Goal: Transaction & Acquisition: Purchase product/service

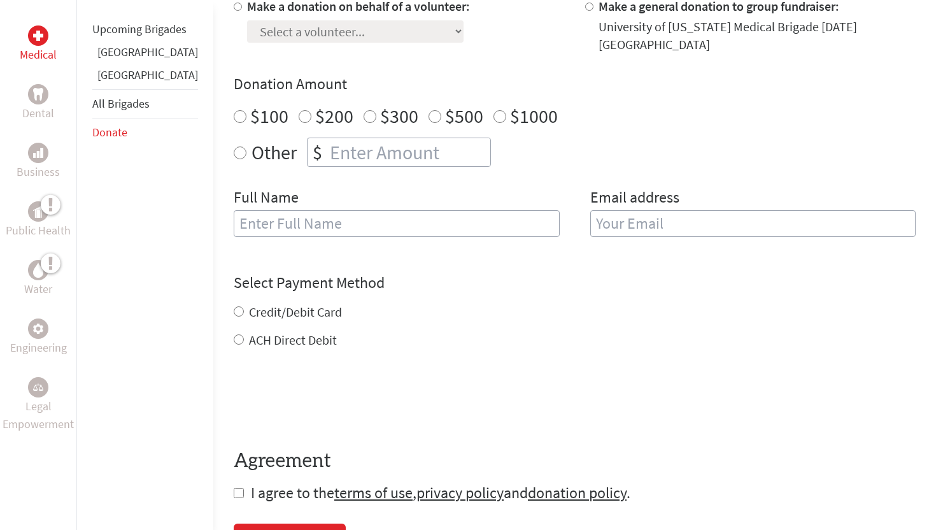
scroll to position [446, 0]
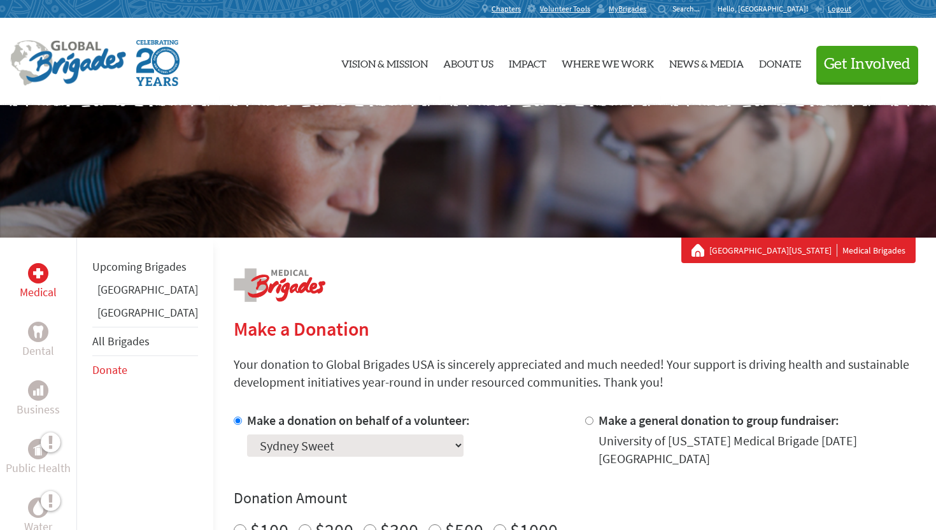
scroll to position [270, 0]
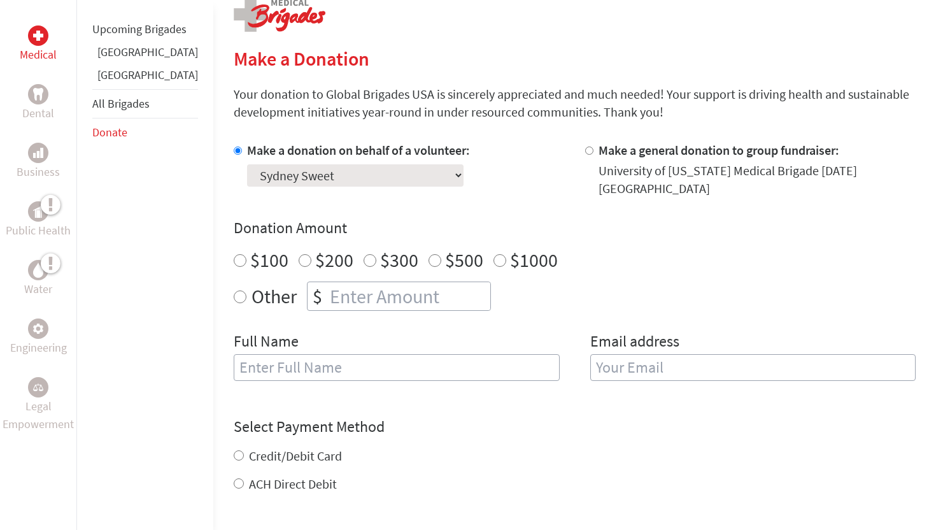
radio input "true"
click at [348, 285] on input "number" at bounding box center [408, 296] width 163 height 28
type input "329"
click at [299, 360] on input "text" at bounding box center [397, 367] width 326 height 27
type input "Sydney Sweet"
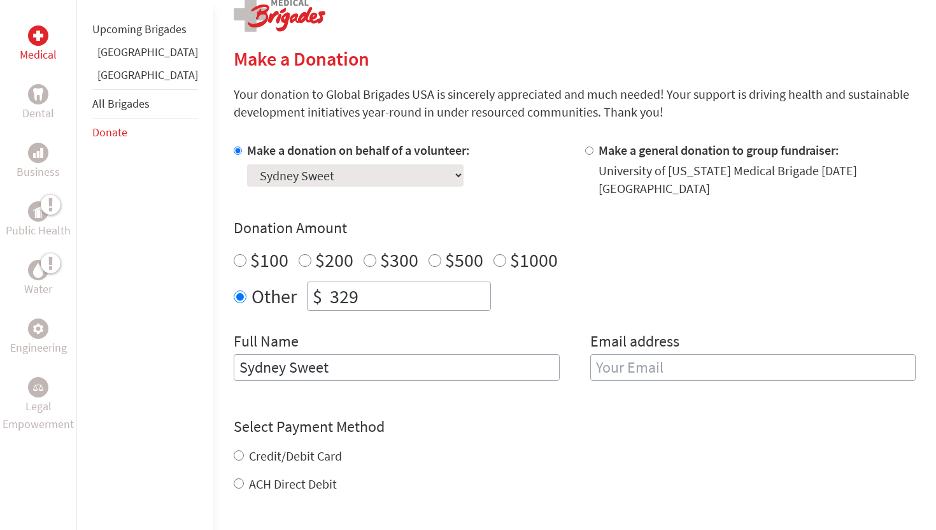
click at [641, 358] on input "email" at bounding box center [753, 367] width 326 height 27
type input "[EMAIL_ADDRESS][DOMAIN_NAME]"
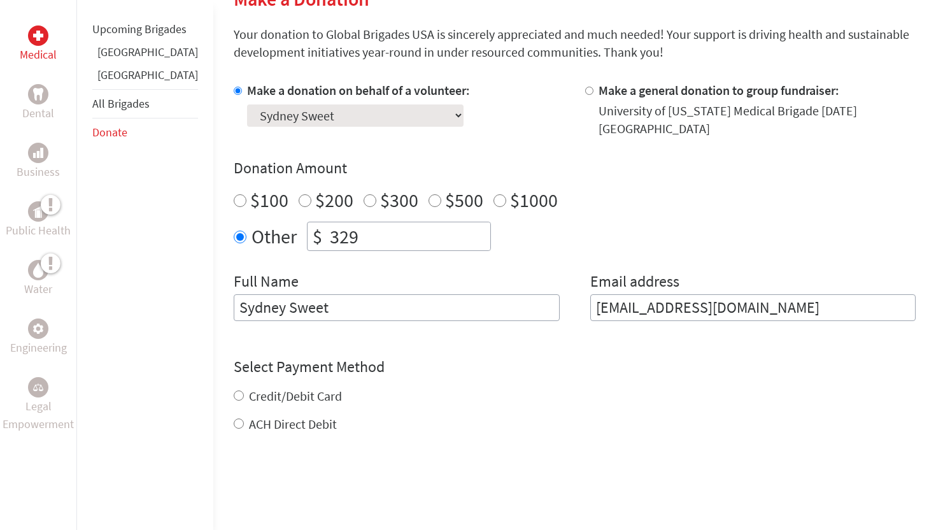
scroll to position [342, 0]
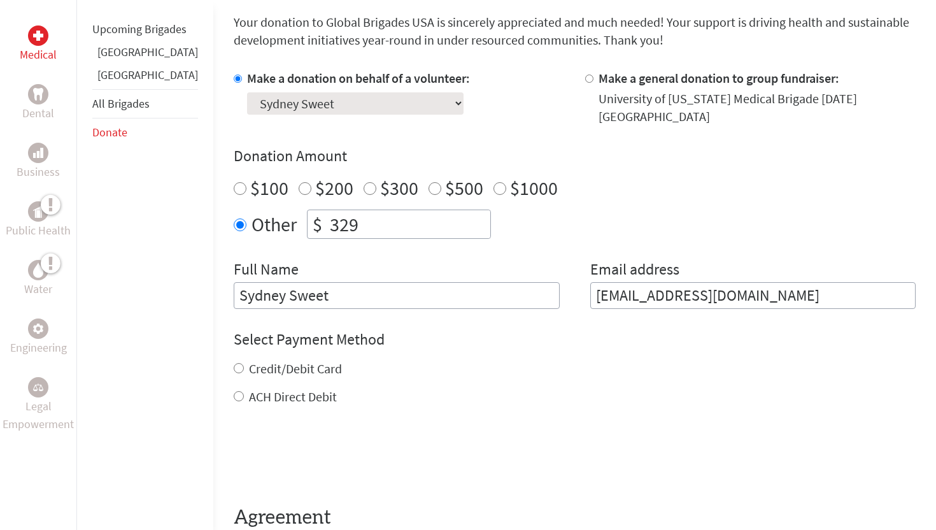
click at [234, 400] on form "Make a donation on behalf of a volunteer: Select a volunteer... [PERSON_NAME] […" at bounding box center [575, 314] width 682 height 490
click at [234, 391] on input "ACH Direct Debit" at bounding box center [239, 396] width 10 height 10
radio input "true"
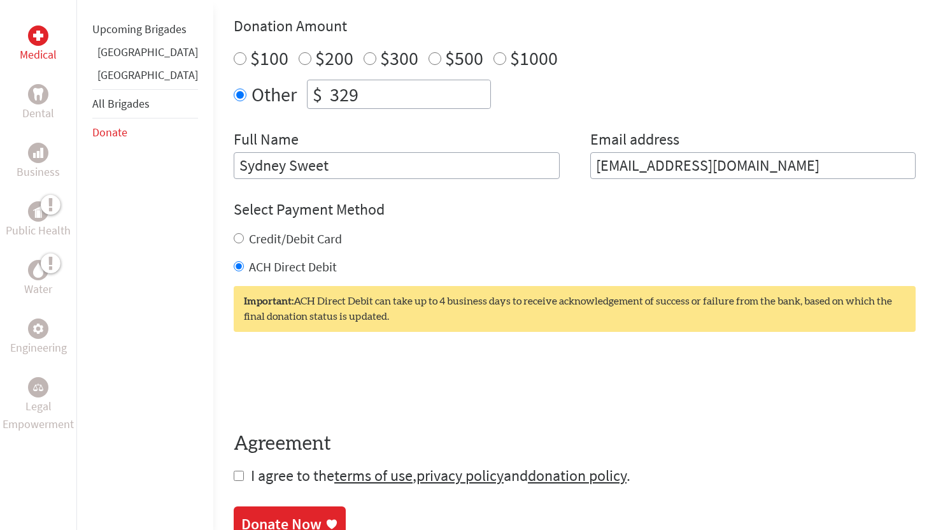
scroll to position [478, 0]
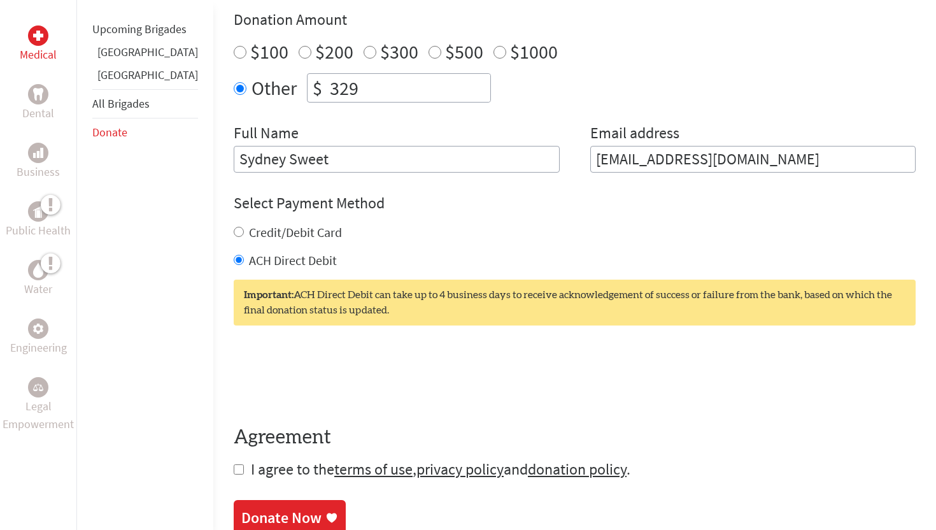
click at [234, 464] on input "checkbox" at bounding box center [239, 469] width 10 height 10
checkbox input "true"
click at [390, 76] on input "329" at bounding box center [408, 88] width 163 height 28
type input "3"
type input "296.80"
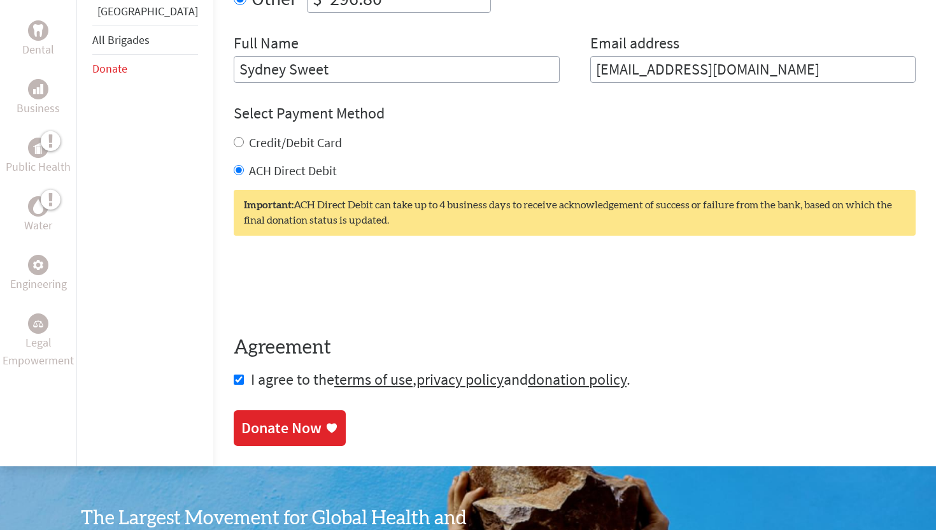
scroll to position [577, 0]
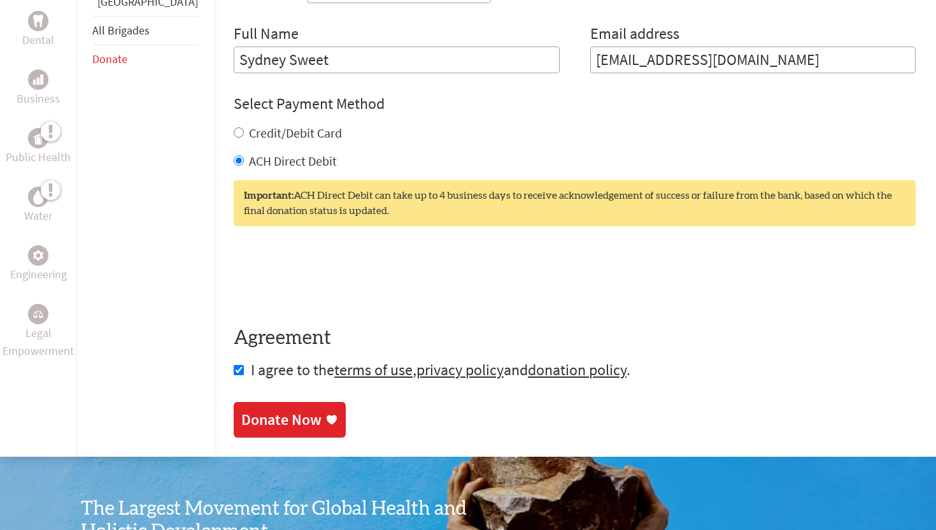
type input "296.80"
click at [242, 409] on div "Donate Now" at bounding box center [281, 419] width 80 height 20
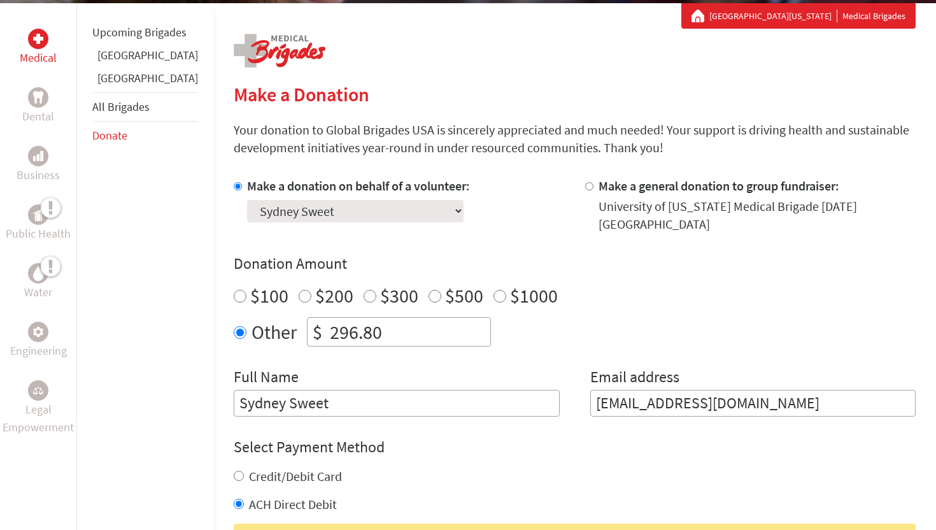
scroll to position [239, 0]
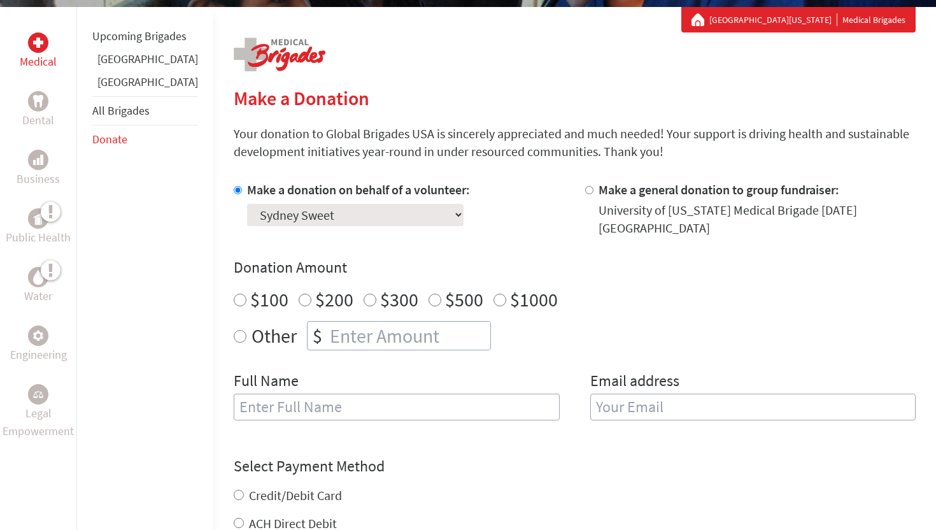
scroll to position [295, 0]
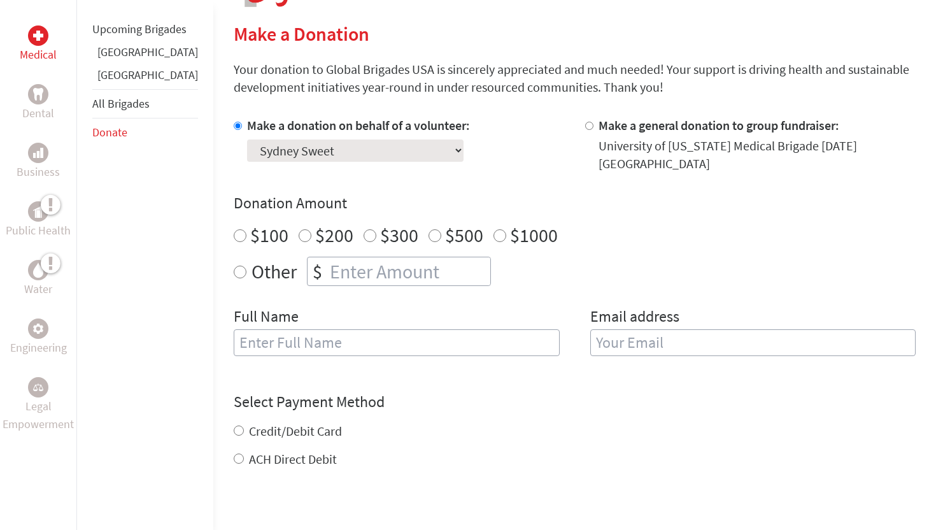
radio input "true"
click at [347, 257] on input "number" at bounding box center [408, 271] width 163 height 28
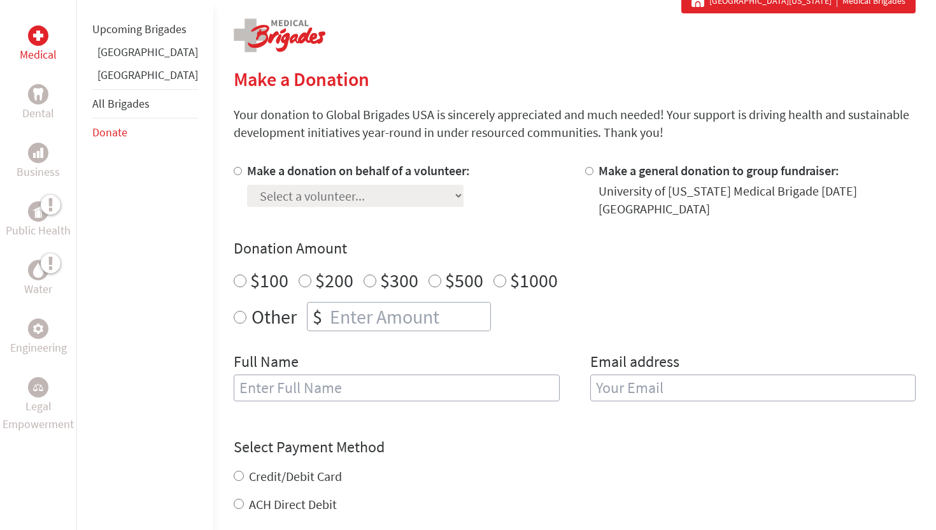
scroll to position [254, 0]
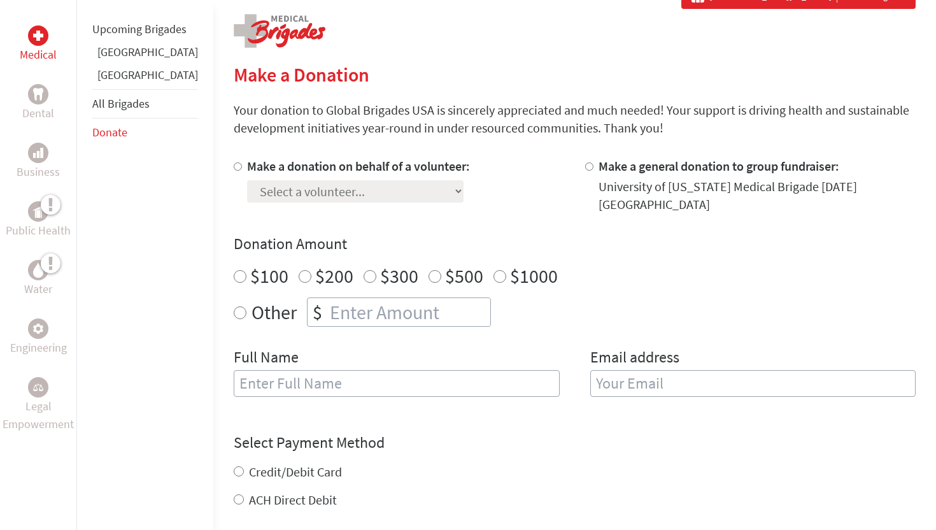
click at [288, 162] on label "Make a donation on behalf of a volunteer:" at bounding box center [358, 166] width 223 height 16
click at [242, 162] on input "Make a donation on behalf of a volunteer:" at bounding box center [238, 166] width 8 height 8
radio input "true"
click at [315, 190] on select "Select a volunteer... Ali Blackburn Anna Rod Caroline Lunney Emercin Scholz Emm…" at bounding box center [355, 191] width 216 height 22
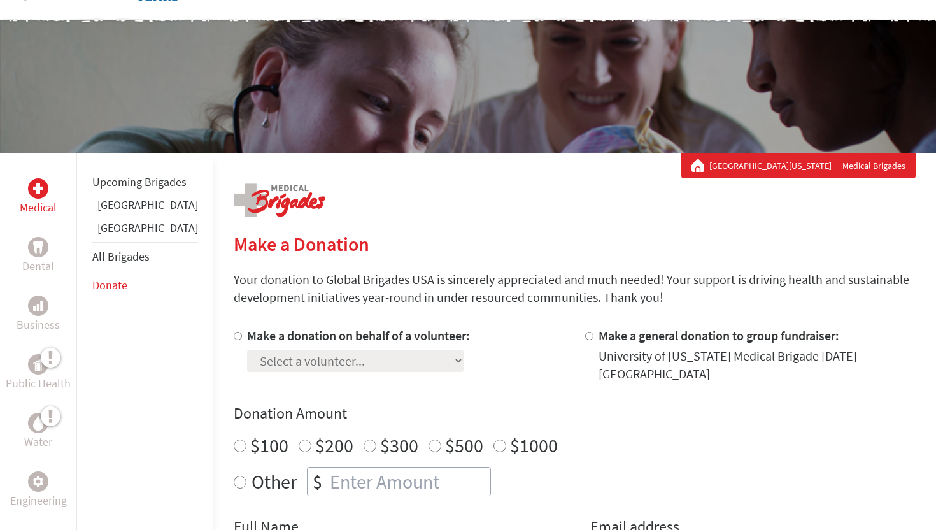
scroll to position [92, 0]
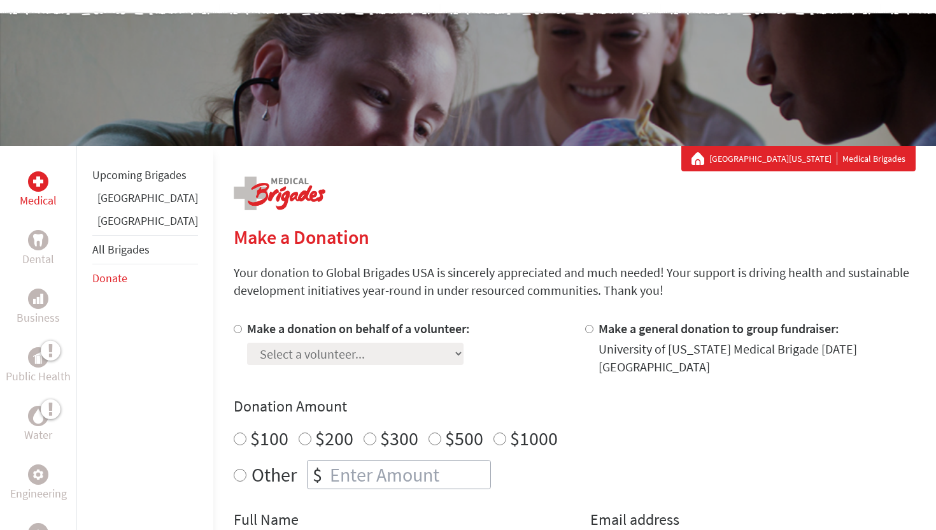
click at [310, 326] on label "Make a donation on behalf of a volunteer:" at bounding box center [358, 328] width 223 height 16
click at [242, 326] on input "Make a donation on behalf of a volunteer:" at bounding box center [238, 329] width 8 height 8
radio input "true"
click at [310, 362] on select "Select a volunteer... Ali Blackburn Anna Rod Caroline Lunney Emercin Scholz Emm…" at bounding box center [355, 353] width 216 height 22
select select "5A8DCE1A-66DF-11EF-BF8B-42010A8A0043"
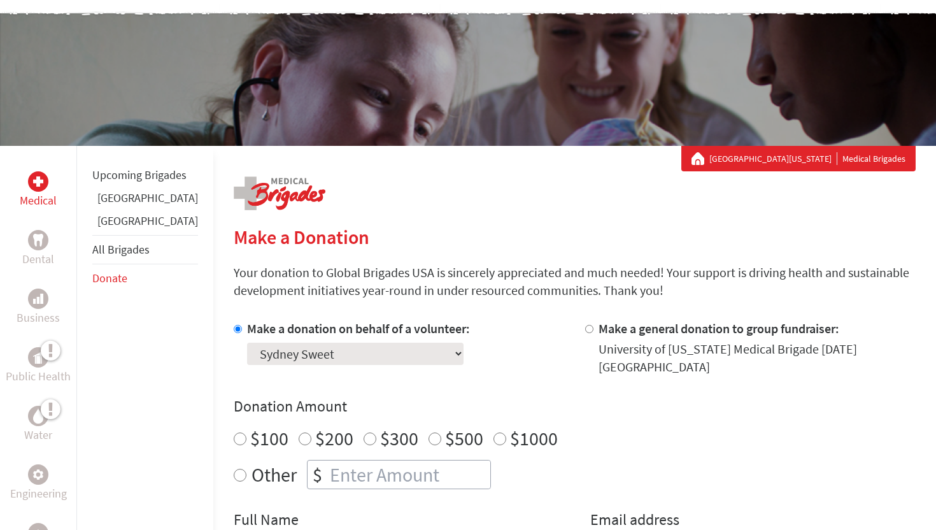
scroll to position [244, 0]
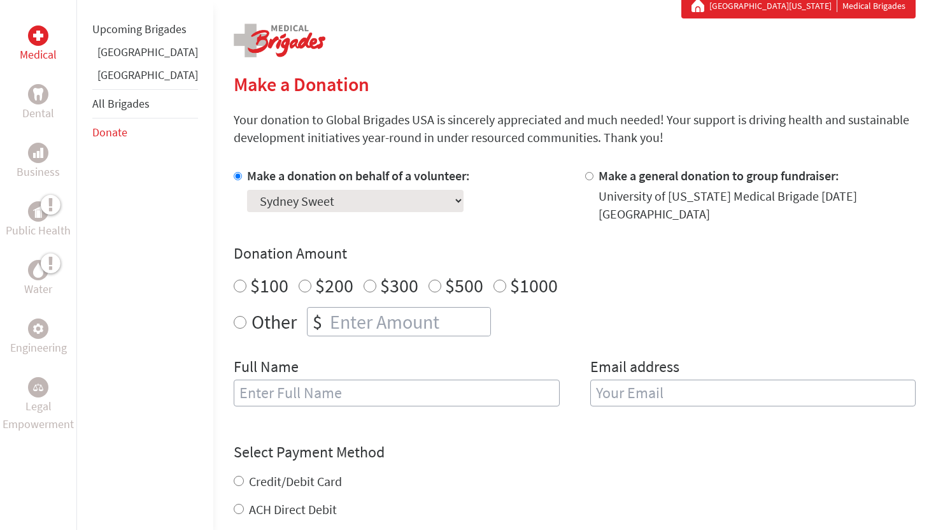
radio input "true"
click at [327, 307] on input "number" at bounding box center [408, 321] width 163 height 28
type input "32"
click at [296, 393] on input "text" at bounding box center [397, 392] width 326 height 27
type input "Sydney Sweet"
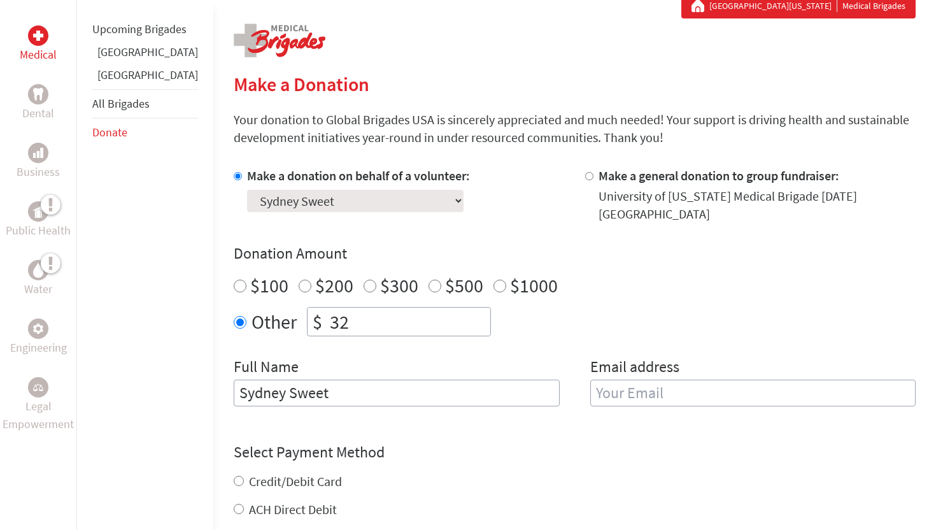
click at [569, 380] on div "Full Name Sydney Sweet Email address" at bounding box center [575, 388] width 682 height 65
click at [603, 381] on input "email" at bounding box center [753, 392] width 326 height 27
type input "[EMAIL_ADDRESS][DOMAIN_NAME]"
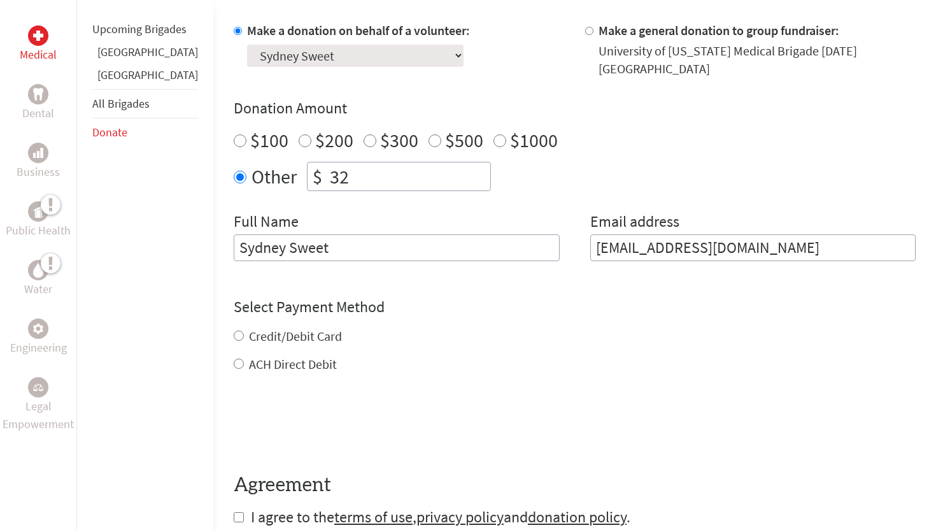
scroll to position [424, 0]
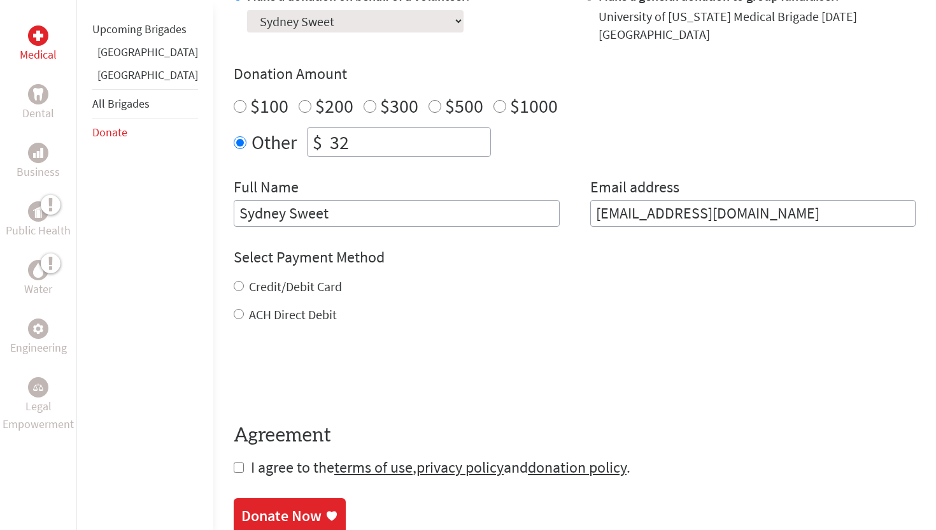
click at [234, 315] on form "Make a donation on behalf of a volunteer: Select a volunteer... [PERSON_NAME] […" at bounding box center [575, 232] width 682 height 490
click at [234, 311] on div "ACH Direct Debit" at bounding box center [575, 315] width 682 height 18
click at [234, 306] on div "ACH Direct Debit" at bounding box center [575, 315] width 682 height 18
click at [234, 309] on input "ACH Direct Debit" at bounding box center [239, 314] width 10 height 10
radio input "true"
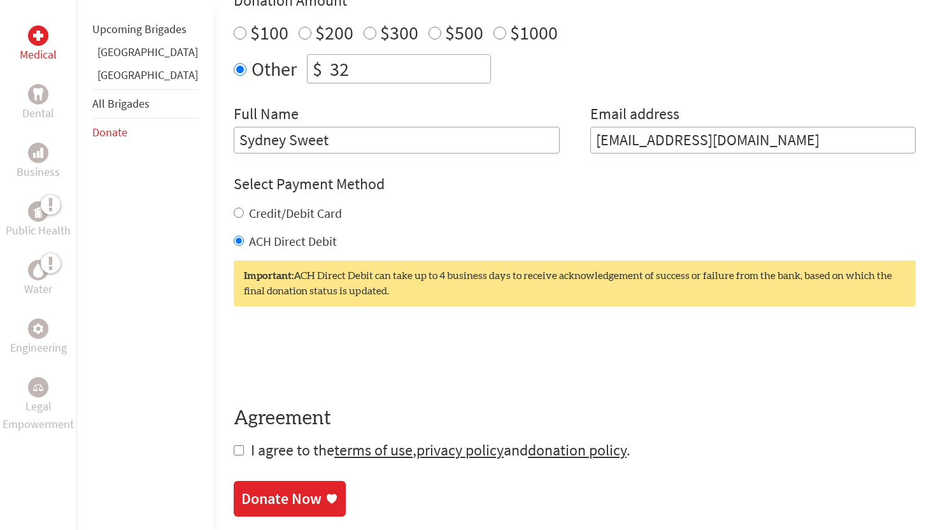
scroll to position [508, 0]
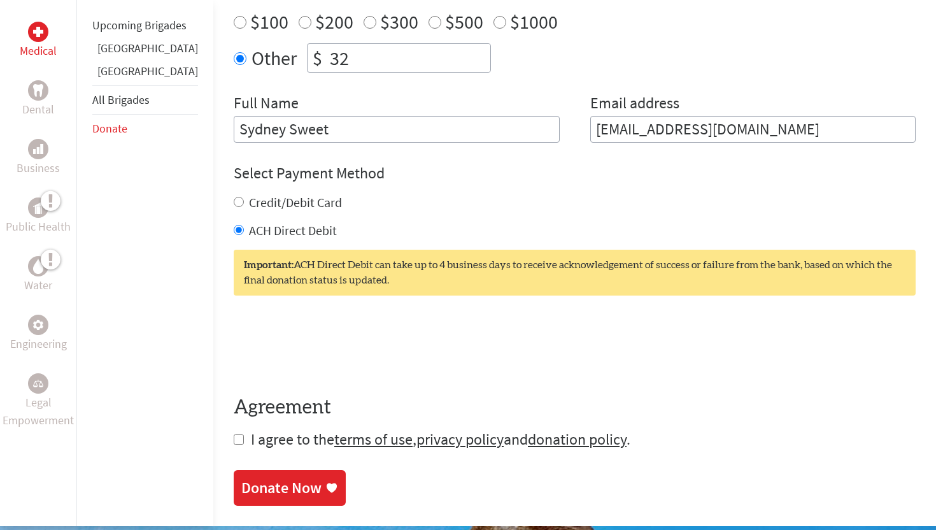
click at [234, 434] on input "checkbox" at bounding box center [239, 439] width 10 height 10
checkbox input "true"
click at [266, 488] on link "Donate Now" at bounding box center [290, 489] width 112 height 36
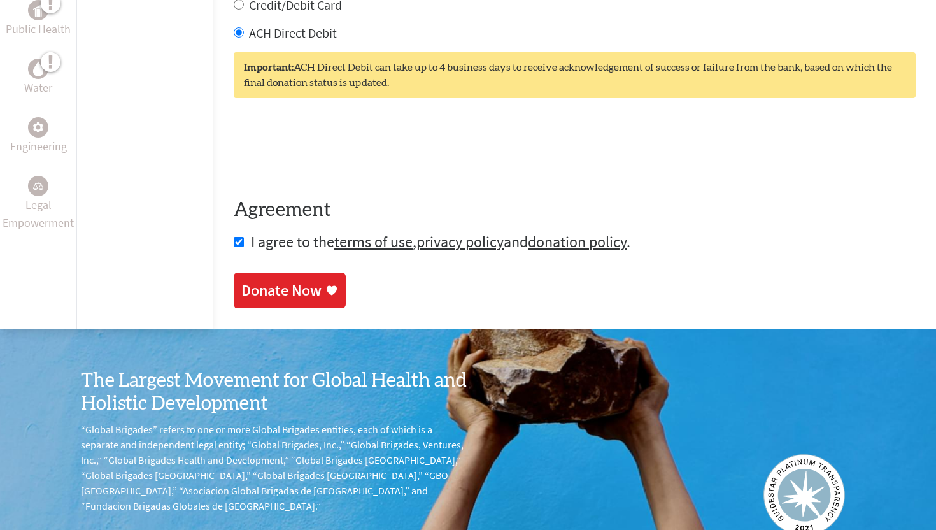
scroll to position [798, 0]
